Goal: Find specific page/section: Find specific page/section

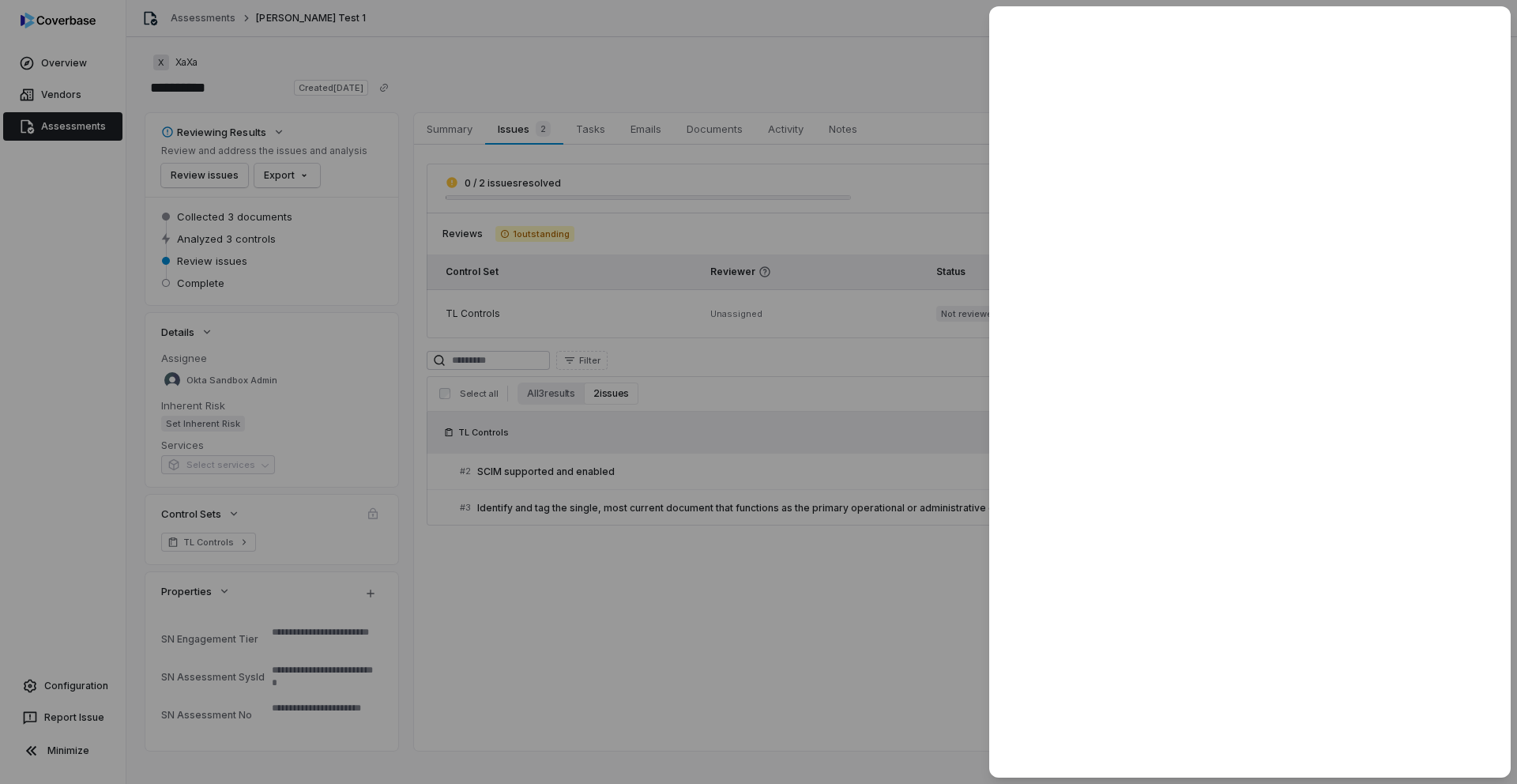
click at [638, 580] on div at bounding box center [758, 392] width 1517 height 784
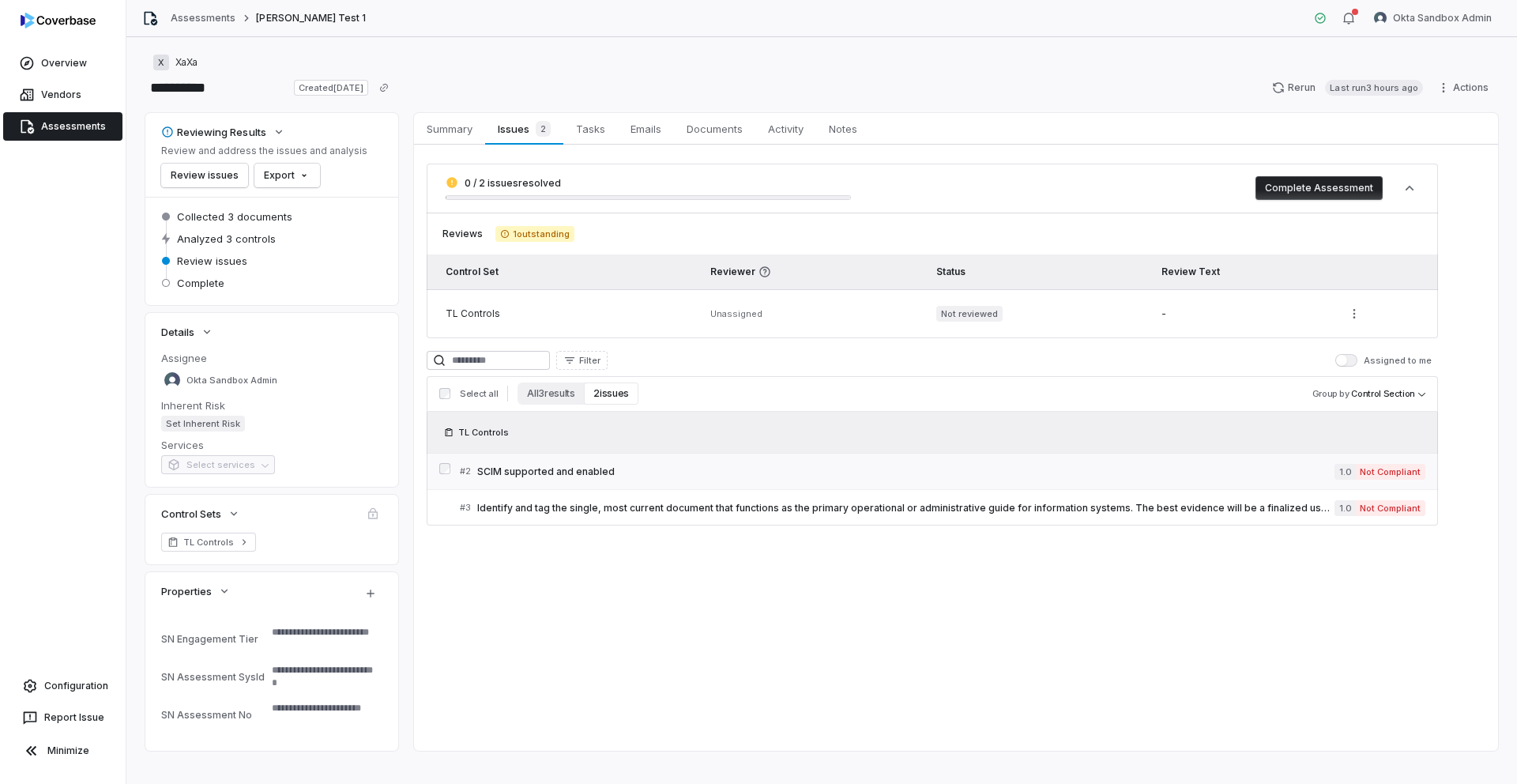
click at [545, 460] on link "# 2 SCIM supported and enabled 1.0 Not Compliant" at bounding box center [942, 471] width 966 height 35
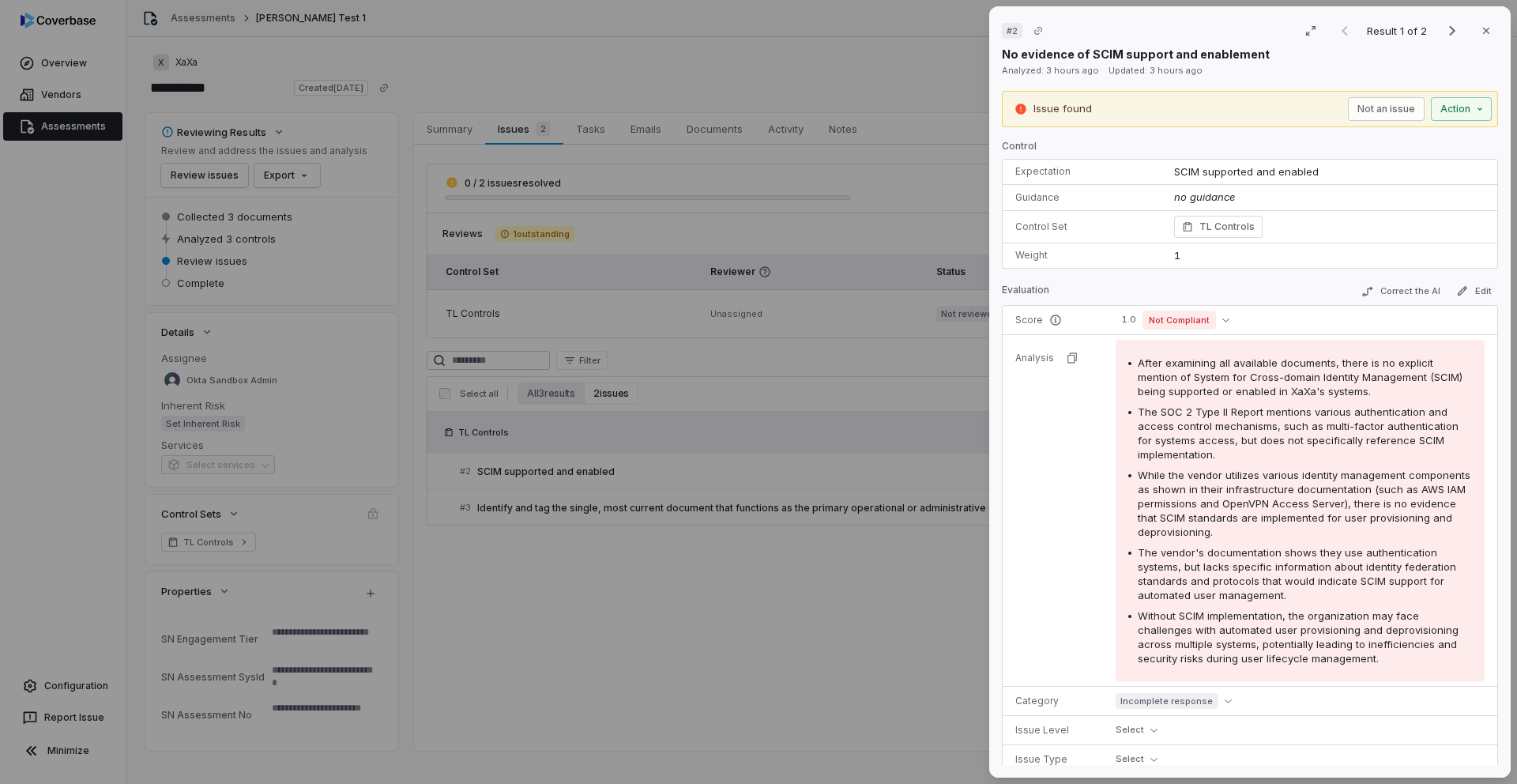
click at [826, 610] on div "# 2 Result 1 of 2 Close No evidence of SCIM support and enablement Analyzed: 3 …" at bounding box center [758, 392] width 1517 height 784
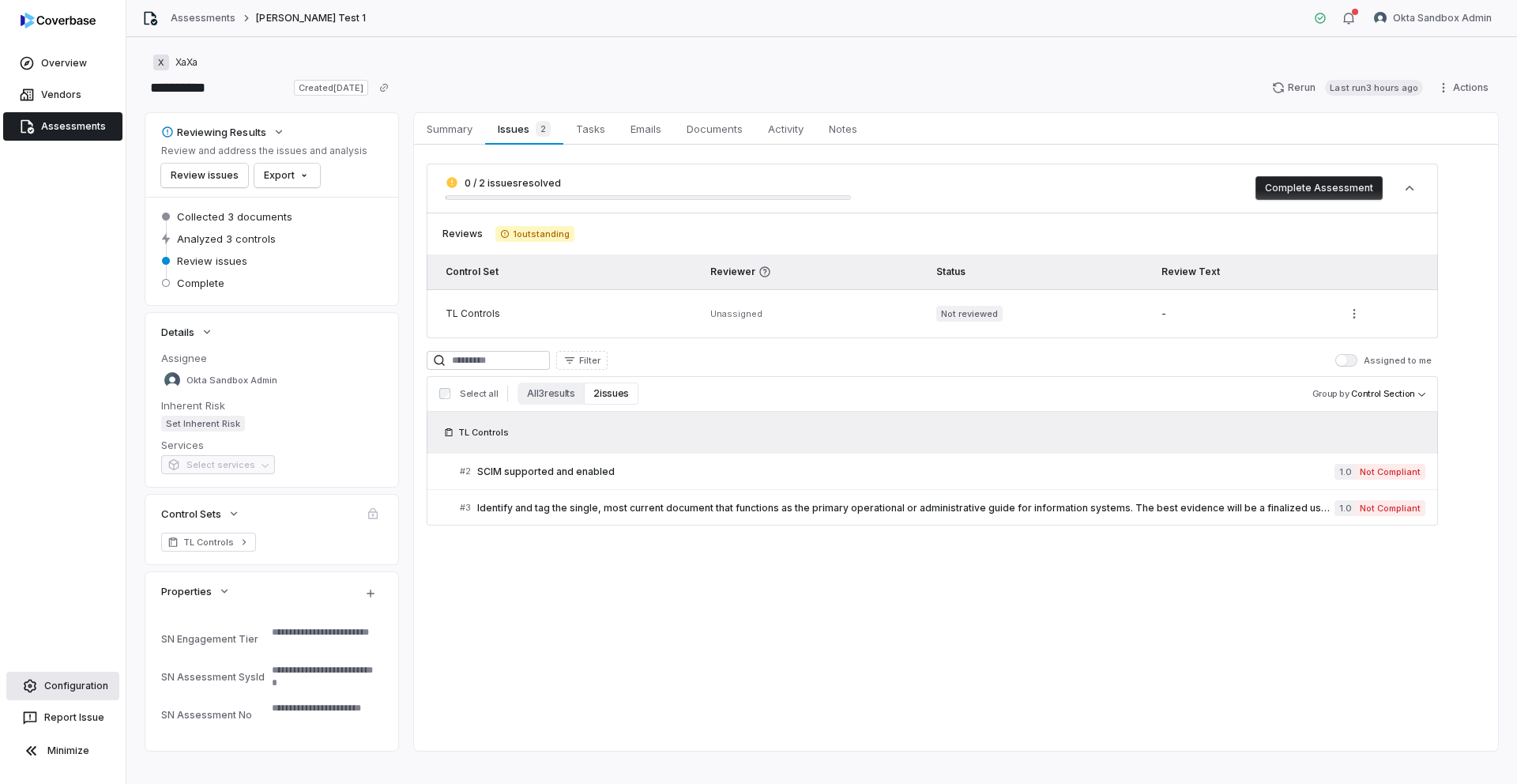
click at [74, 689] on link "Configuration" at bounding box center [63, 686] width 113 height 29
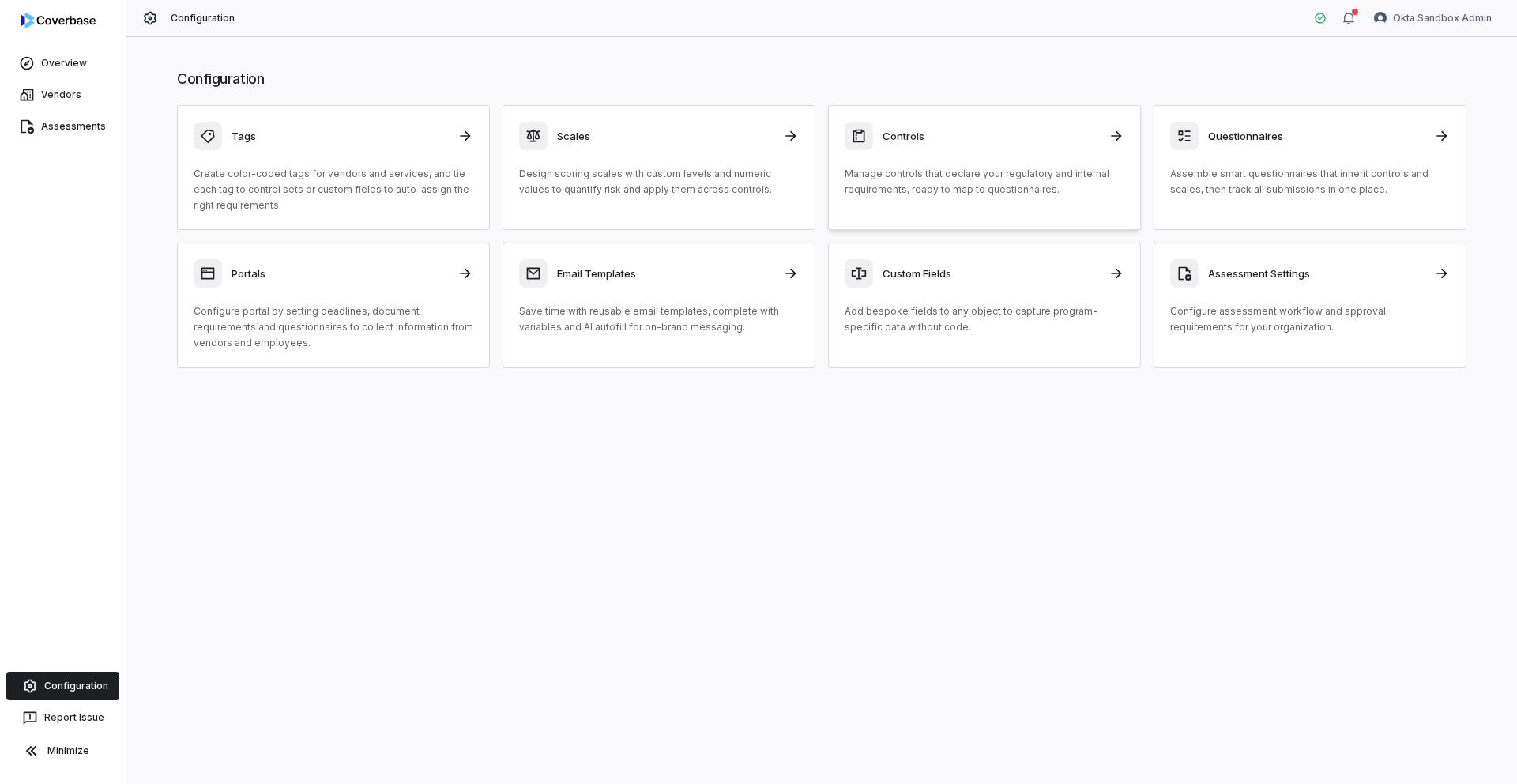
click at [895, 172] on p "Manage controls that declare your regulatory and internal requirements, ready t…" at bounding box center [985, 181] width 280 height 31
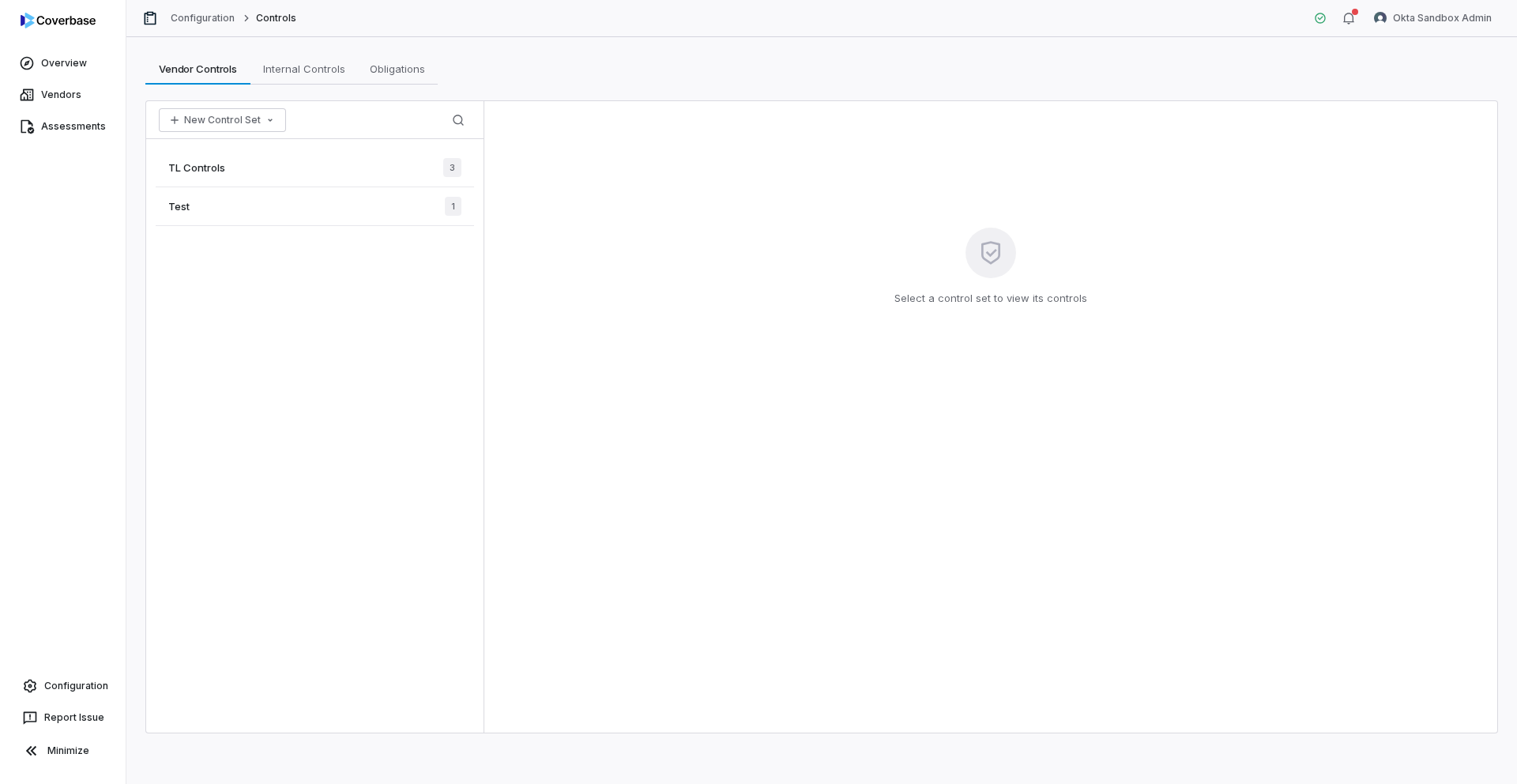
click at [314, 197] on div "Test 1" at bounding box center [315, 206] width 319 height 39
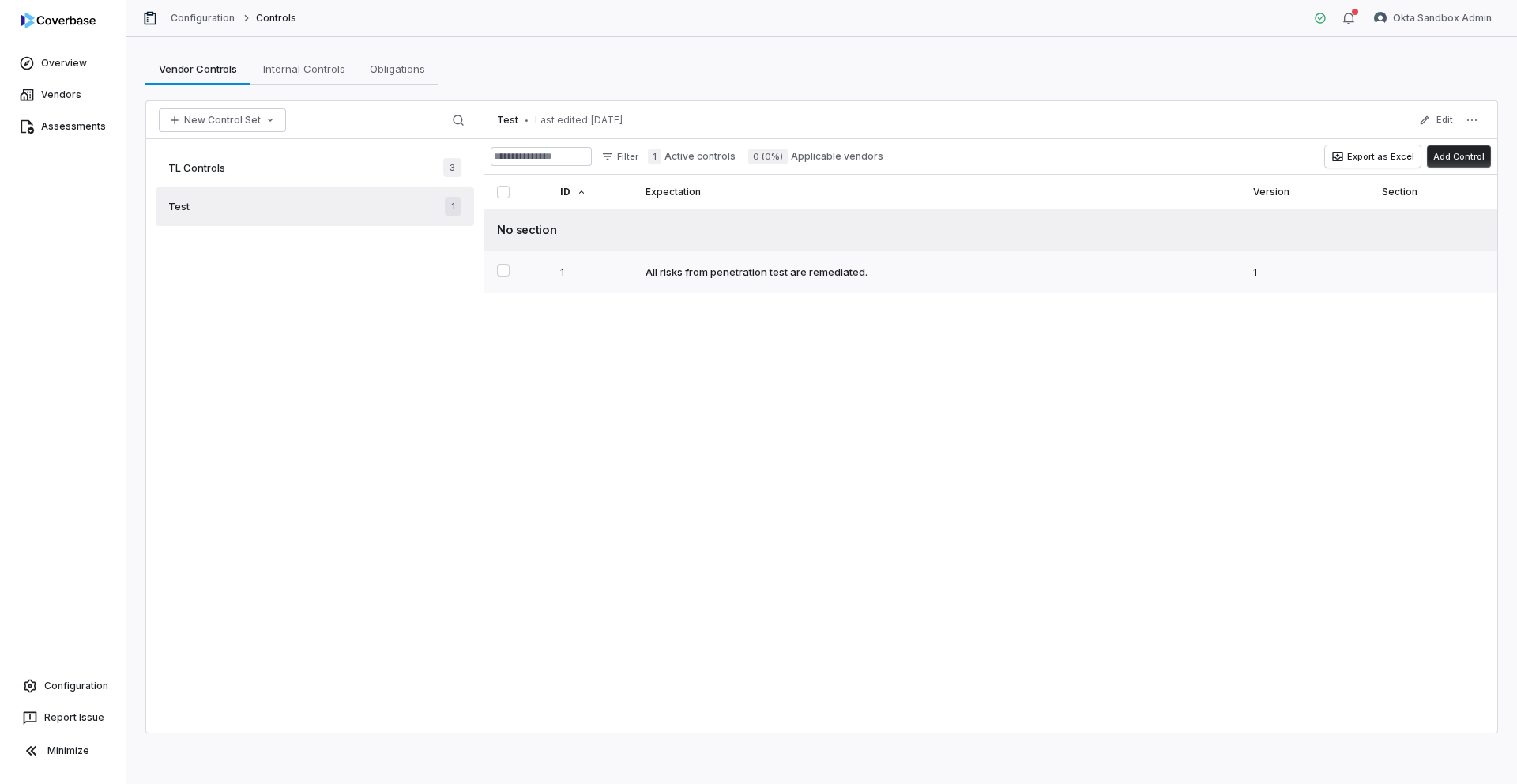
click at [706, 266] on div "All risks from penetration test are remediated." at bounding box center [756, 271] width 222 height 14
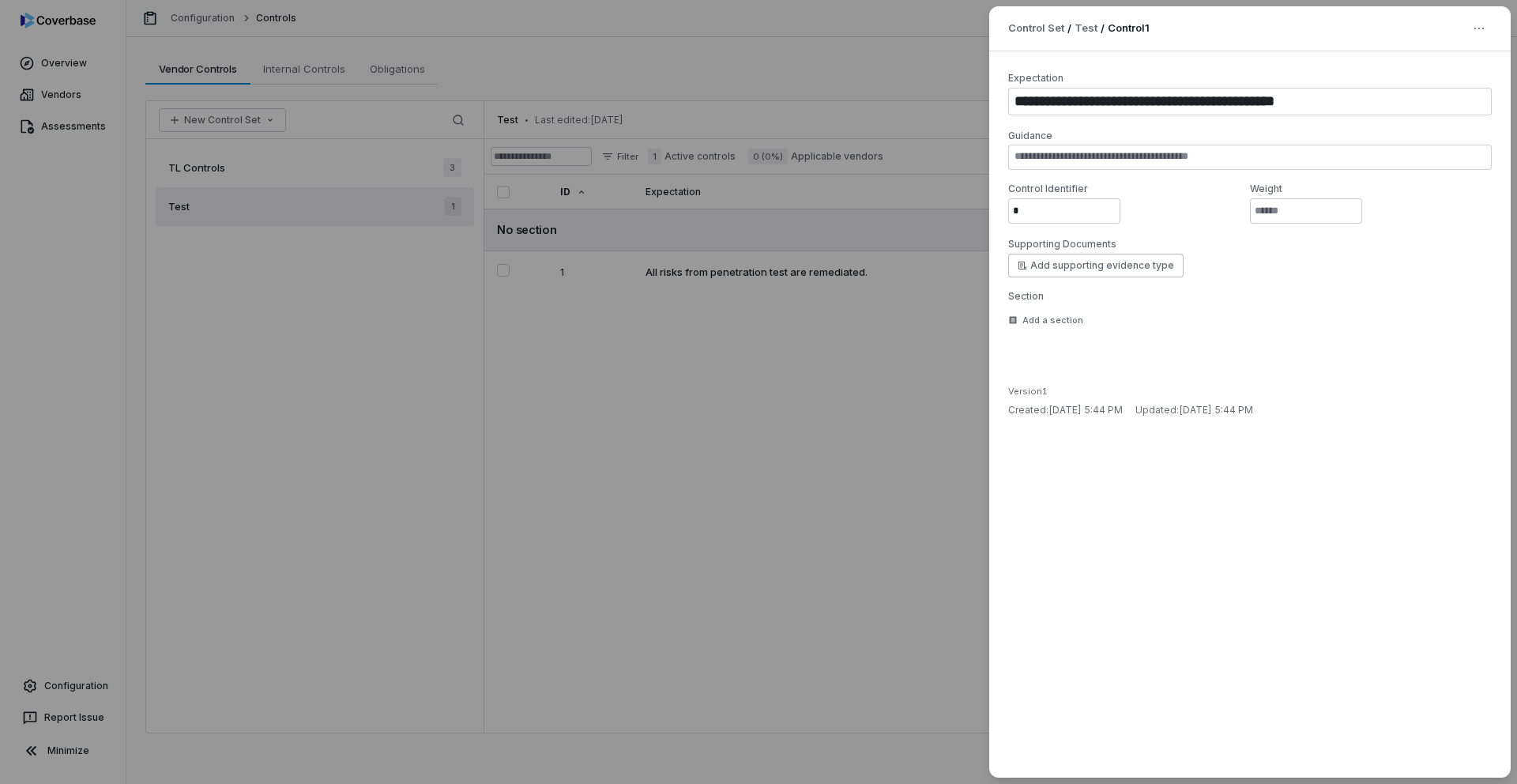
click at [361, 375] on div "**********" at bounding box center [758, 392] width 1517 height 784
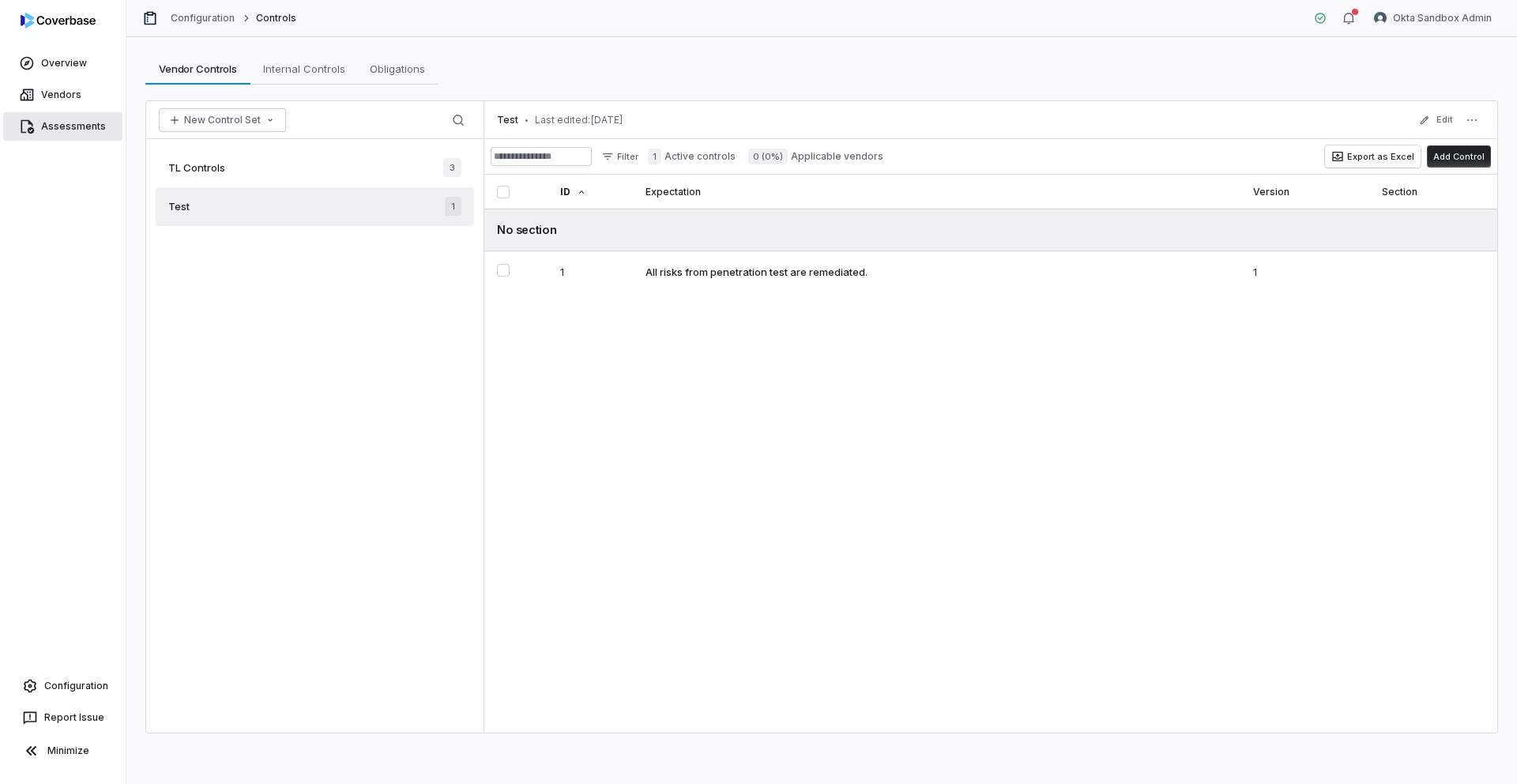
click at [67, 128] on link "Assessments" at bounding box center [62, 127] width 119 height 29
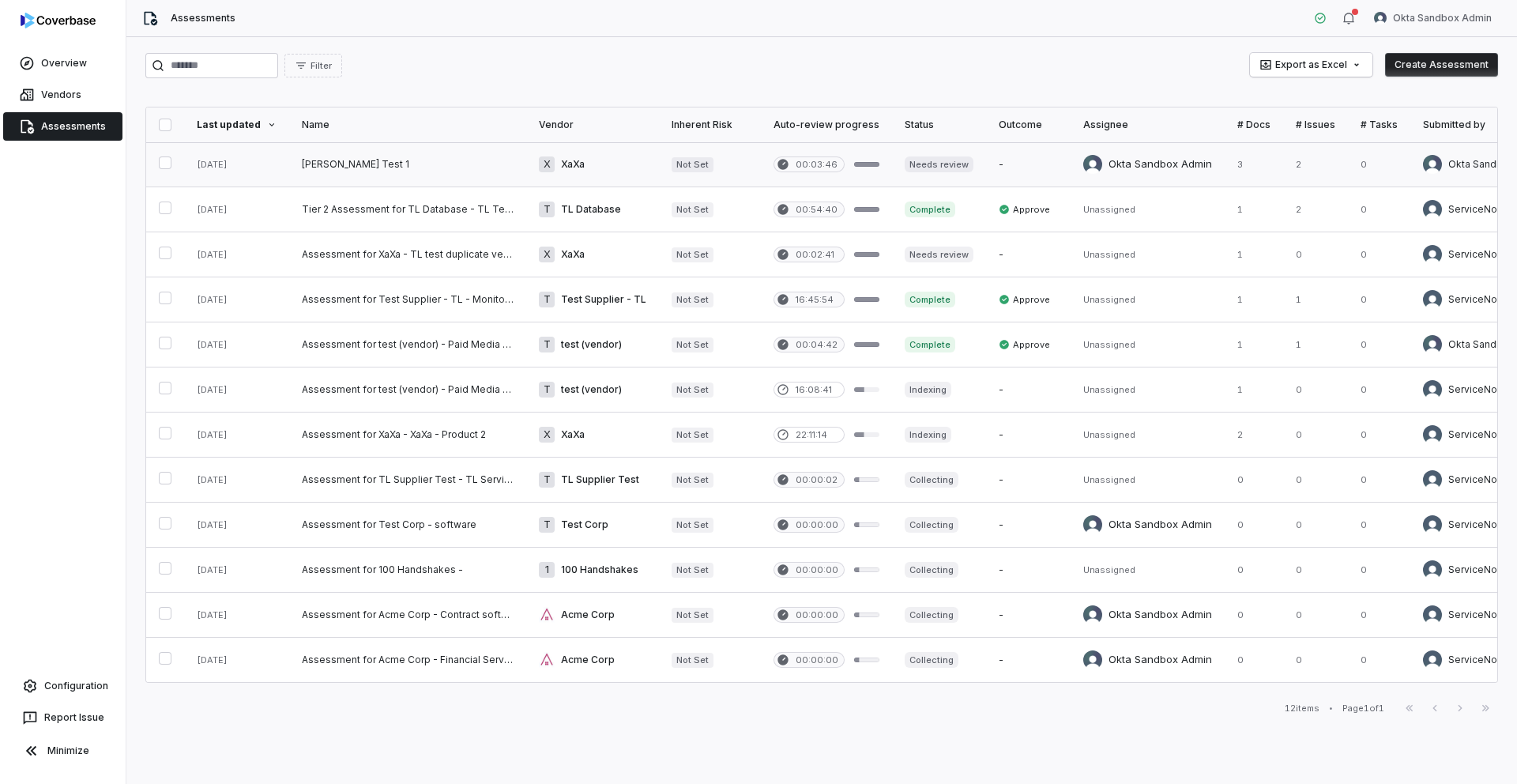
click at [398, 164] on link at bounding box center [407, 164] width 237 height 45
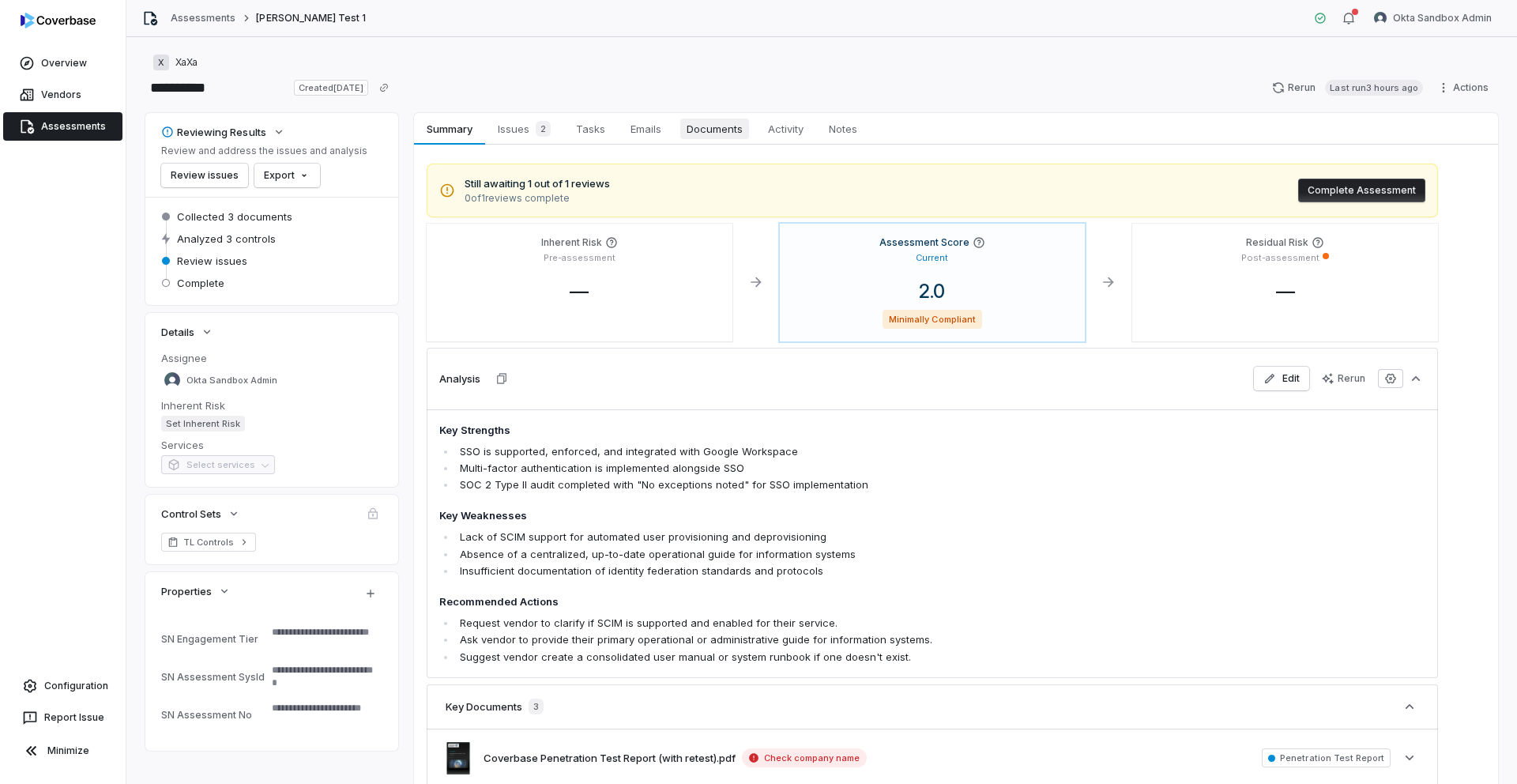
click at [699, 126] on span "Documents" at bounding box center [715, 129] width 69 height 21
type textarea "*"
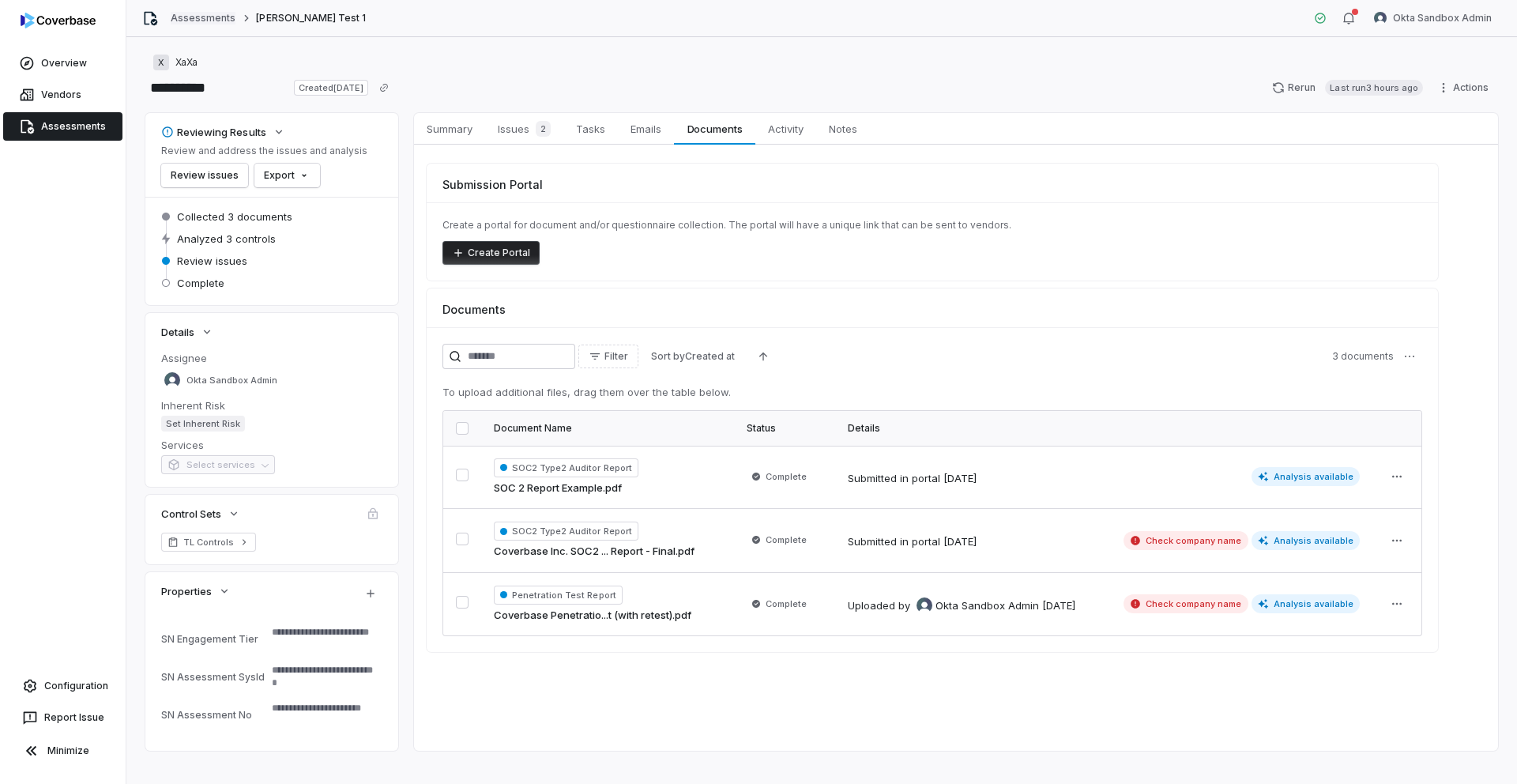
click at [220, 20] on link "Assessments" at bounding box center [203, 17] width 65 height 12
